Goal: Download file/media

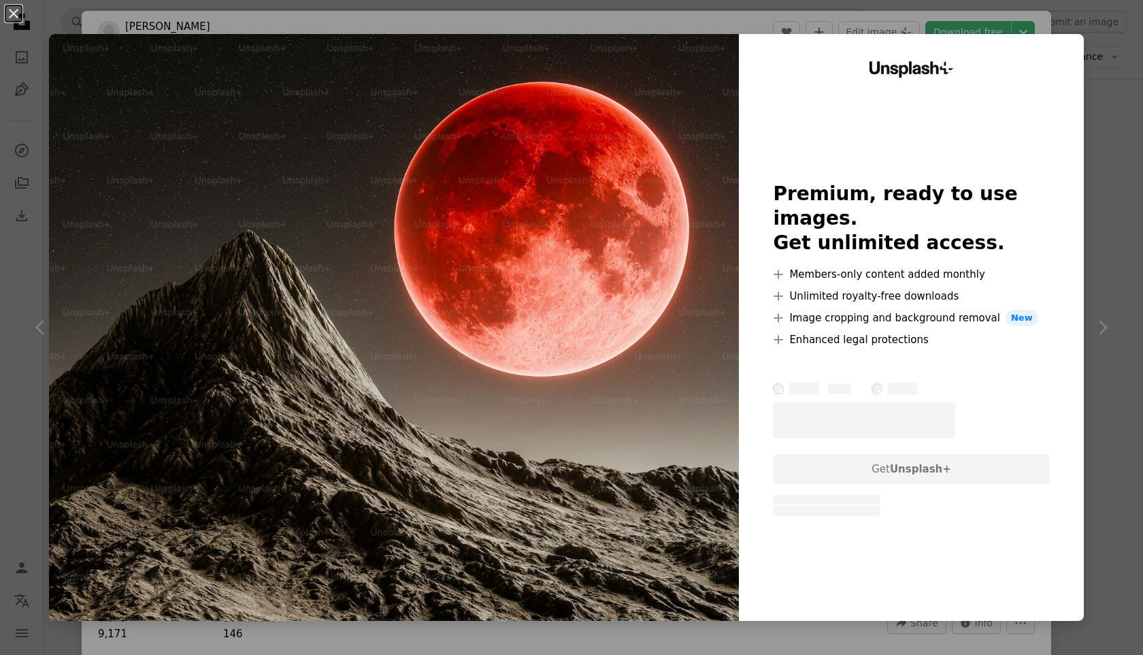
scroll to position [1045, 0]
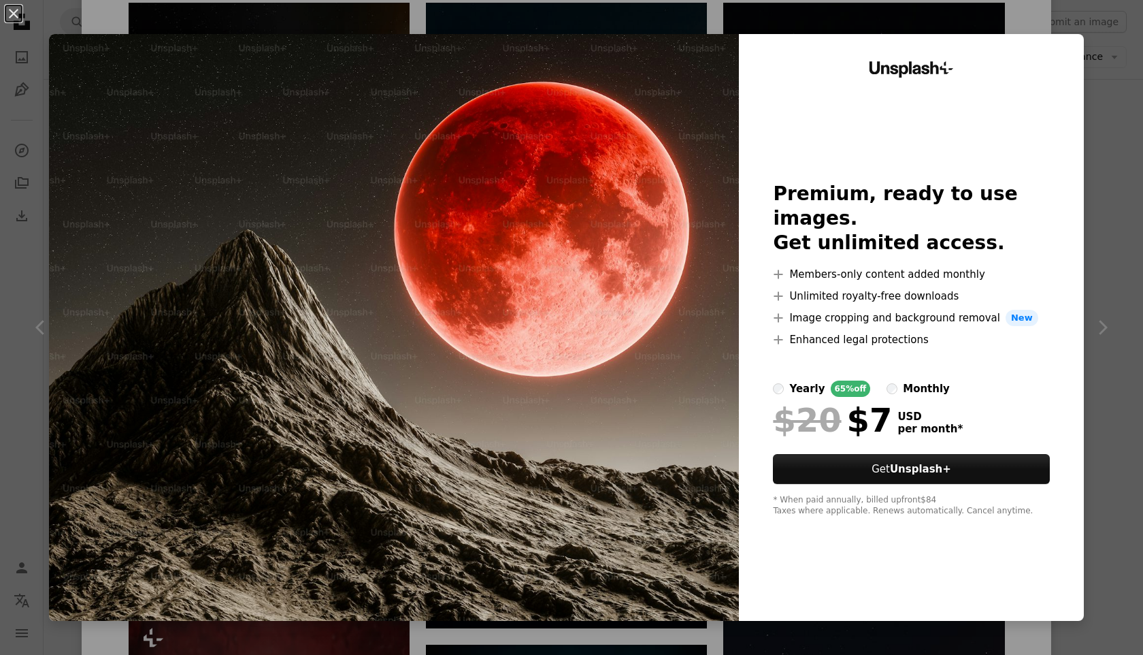
click at [1079, 31] on div "An X shape Unsplash+ Premium, ready to use images. Get unlimited access. A plus…" at bounding box center [571, 327] width 1143 height 655
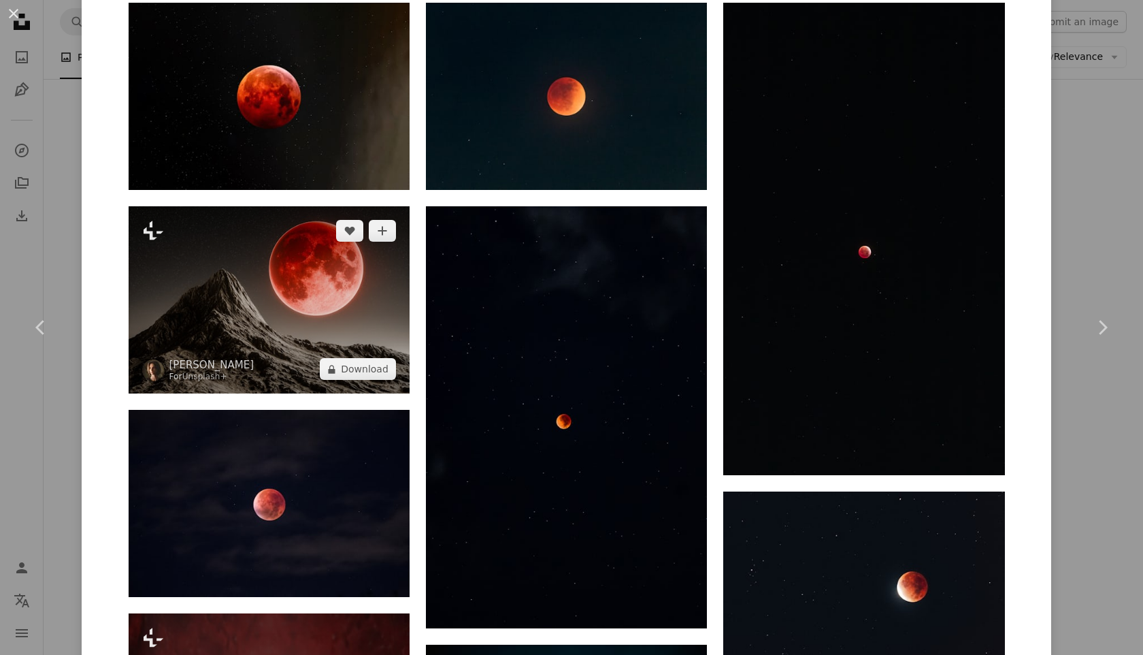
click at [227, 276] on img at bounding box center [269, 299] width 281 height 187
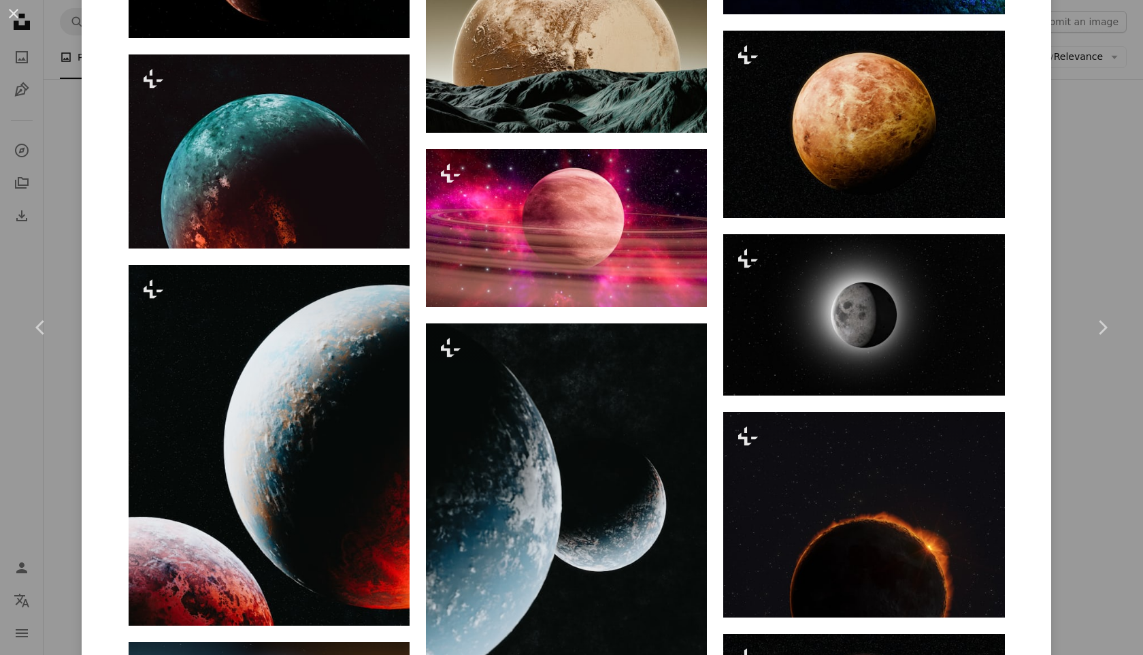
scroll to position [4390, 0]
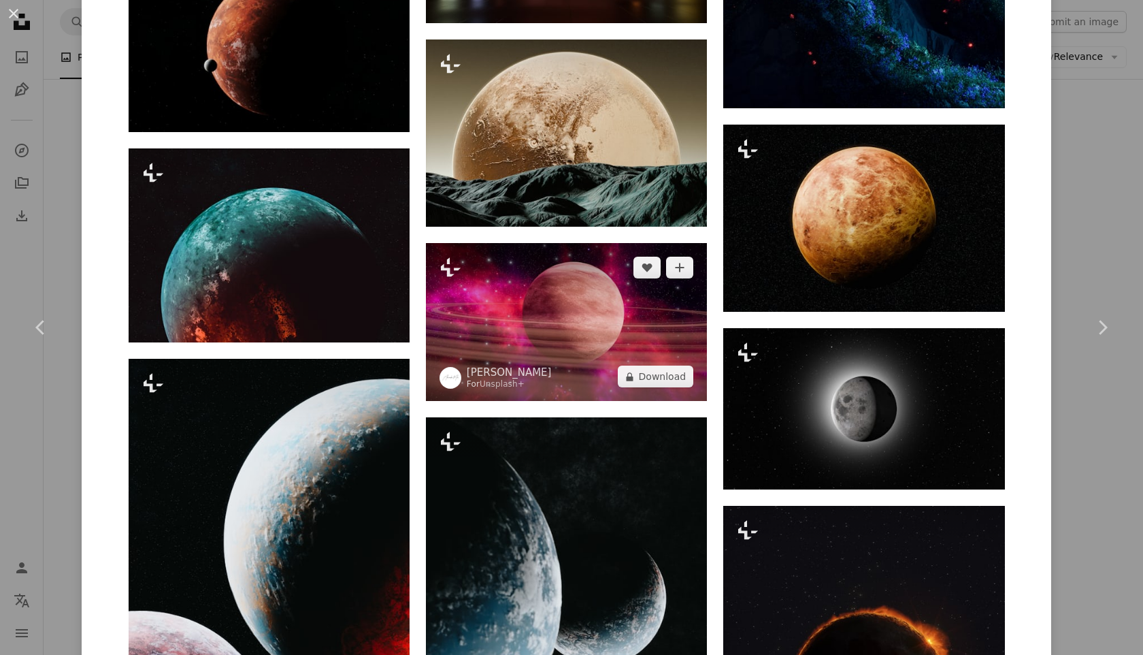
click at [555, 330] on img at bounding box center [566, 322] width 281 height 158
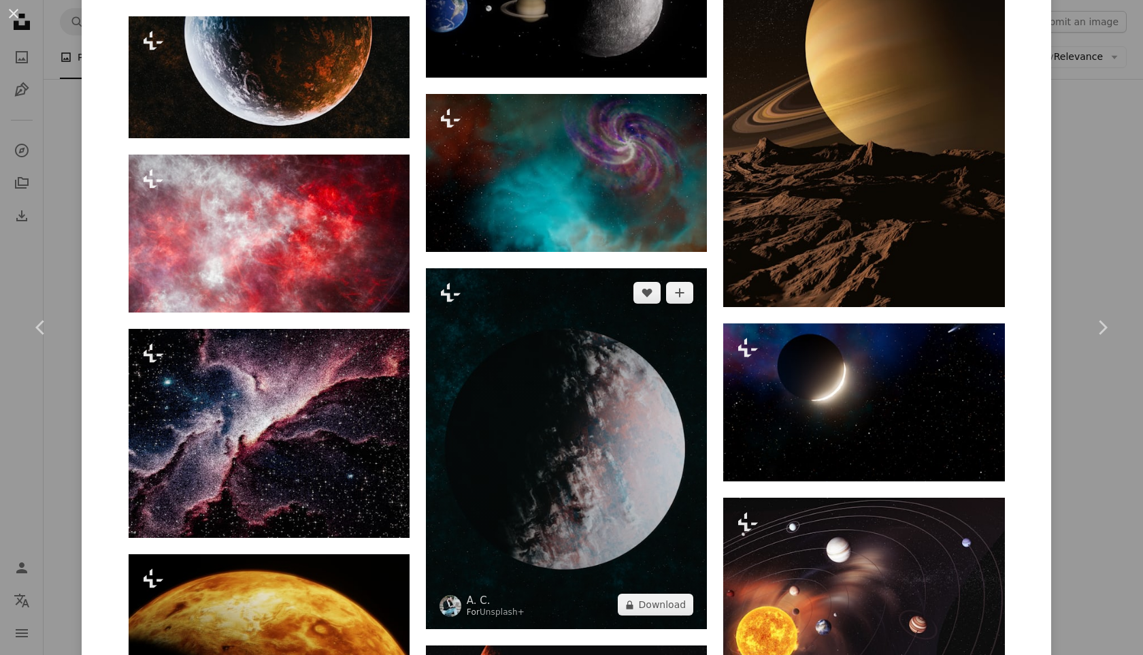
scroll to position [4981, 0]
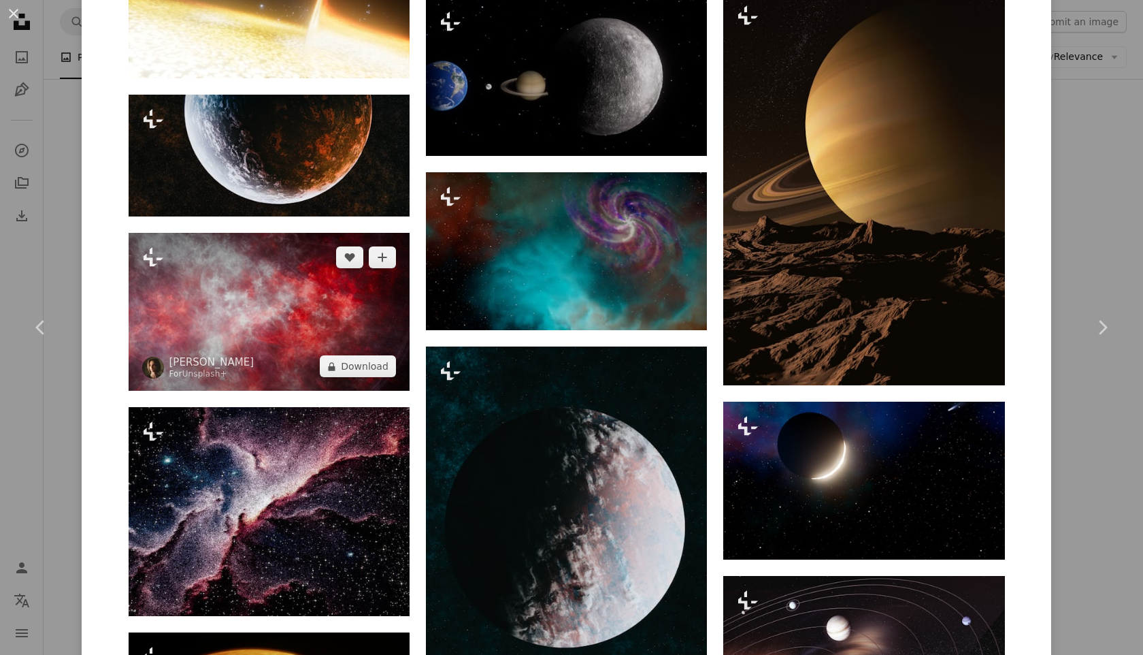
click at [295, 313] on img at bounding box center [269, 312] width 281 height 158
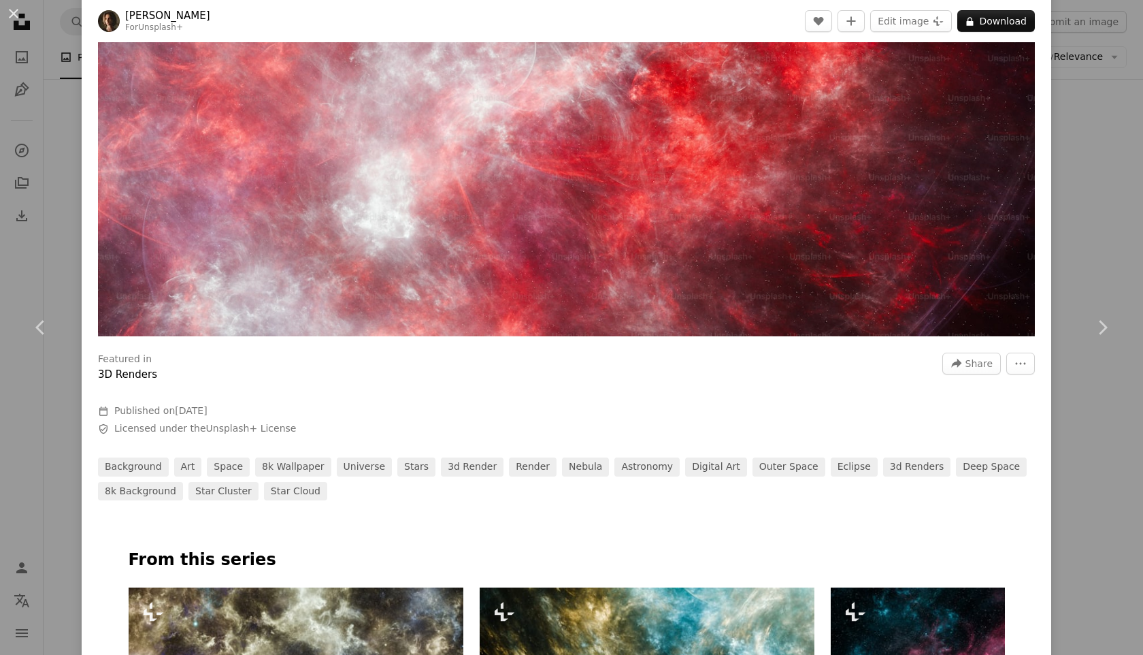
scroll to position [253, 0]
